Goal: Transaction & Acquisition: Subscribe to service/newsletter

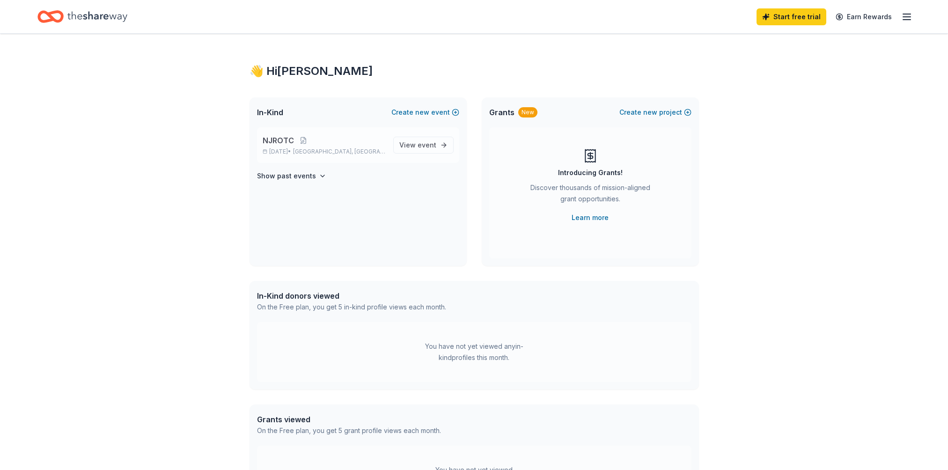
click at [339, 152] on span "Boca Raton, FL" at bounding box center [339, 151] width 92 height 7
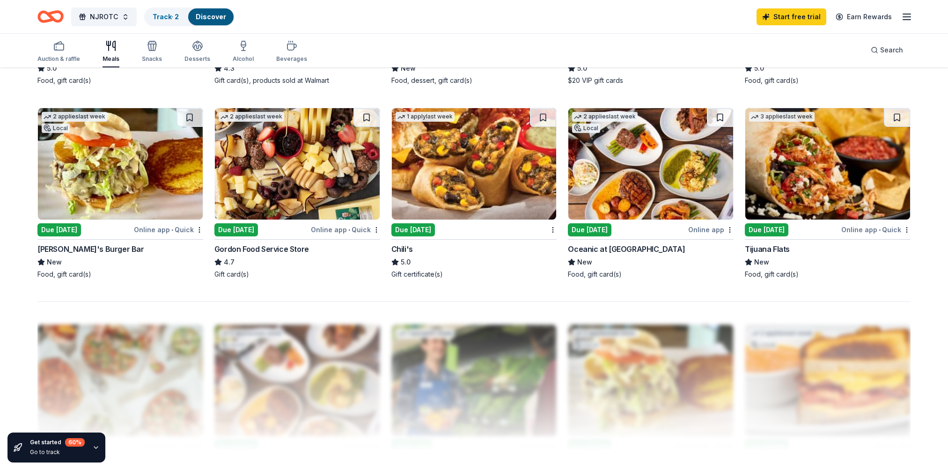
scroll to position [609, 0]
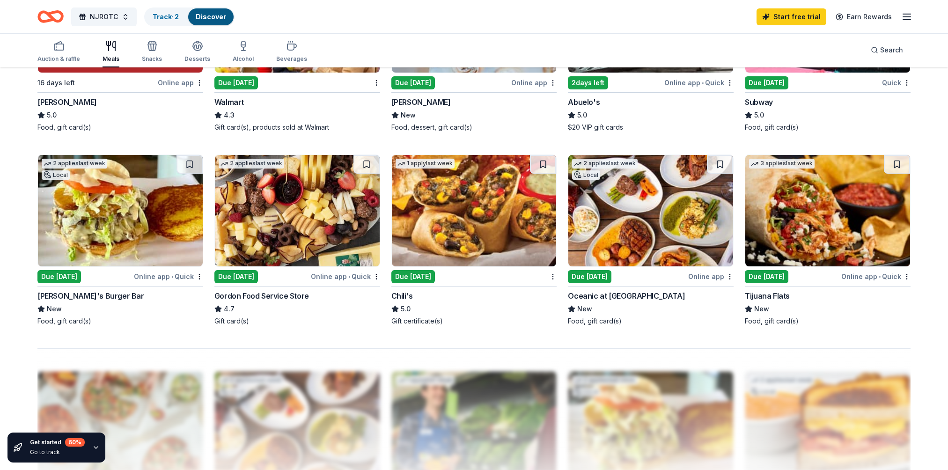
click at [437, 234] on img at bounding box center [474, 210] width 165 height 111
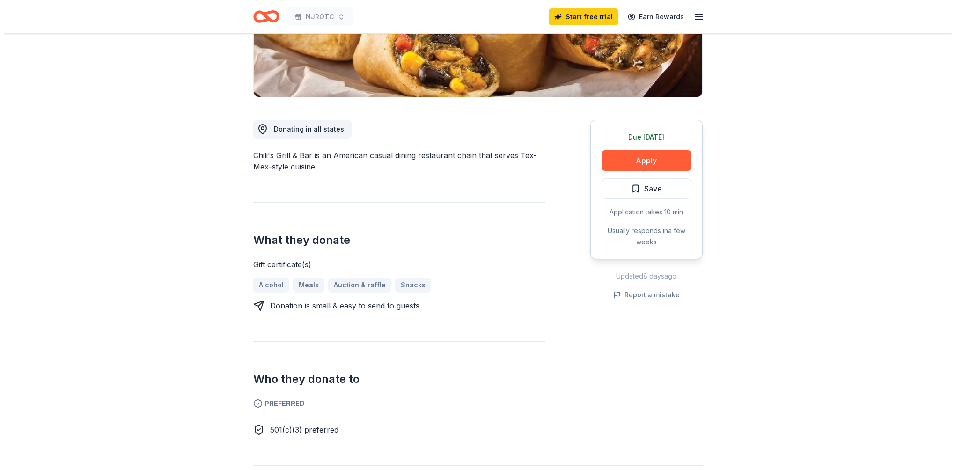
scroll to position [47, 0]
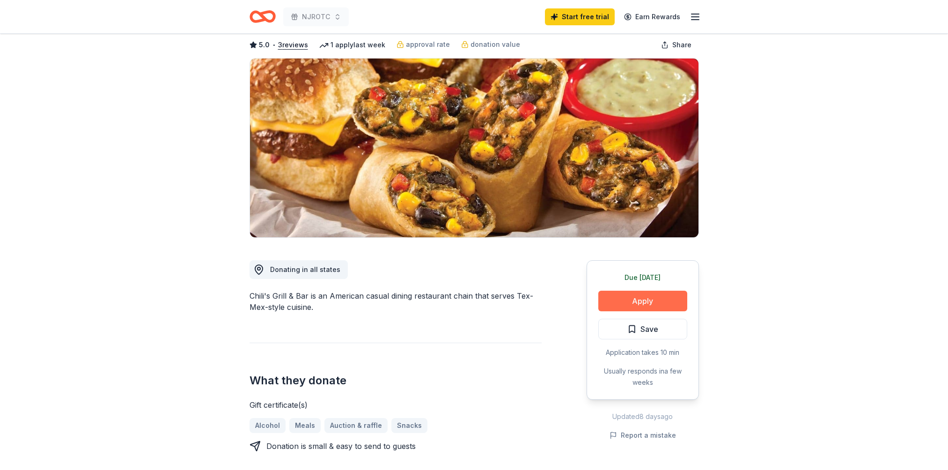
click at [641, 301] on button "Apply" at bounding box center [642, 301] width 89 height 21
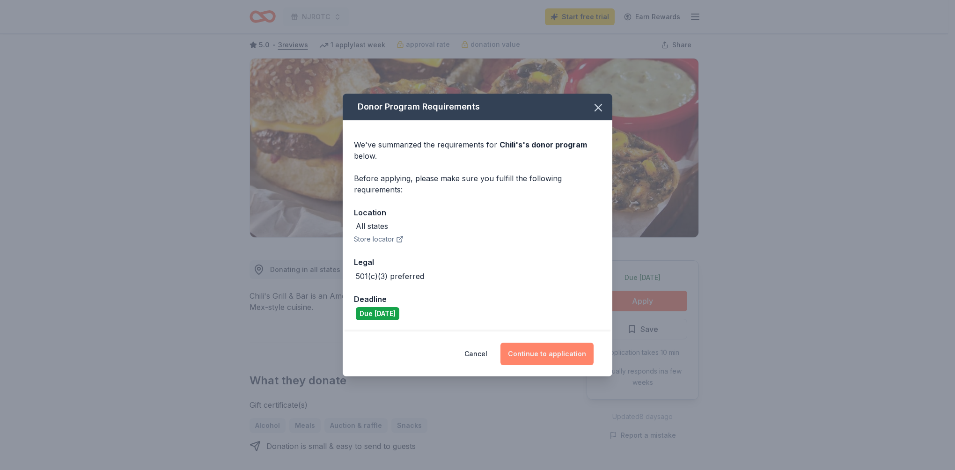
click at [548, 352] on button "Continue to application" at bounding box center [547, 354] width 93 height 22
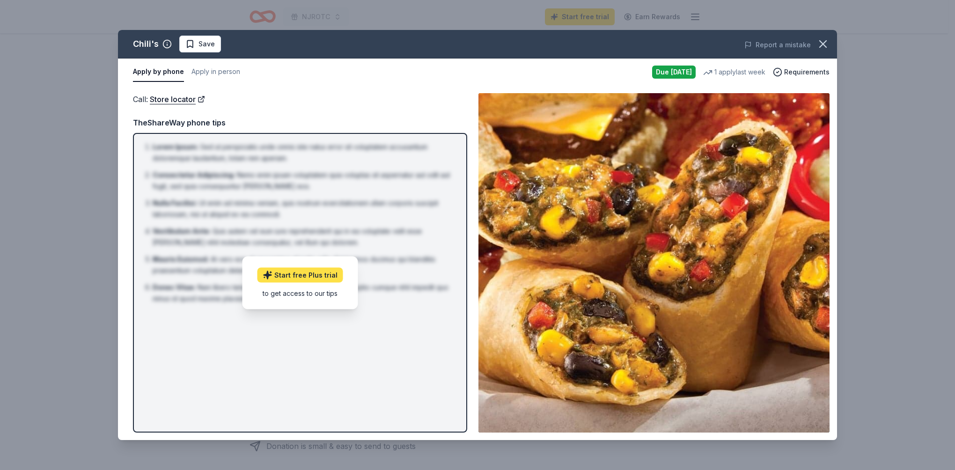
click at [332, 271] on link "Start free Plus trial" at bounding box center [301, 274] width 86 height 15
